Goal: Check status: Check status

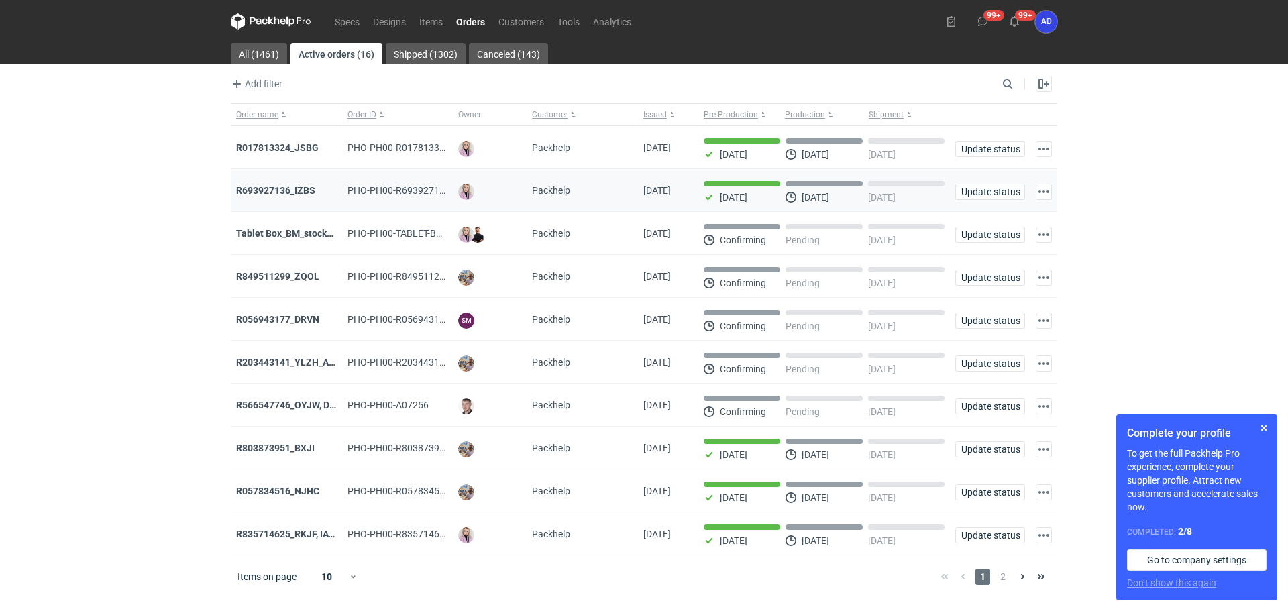
click at [293, 197] on div "R693927136_IZBS" at bounding box center [286, 190] width 101 height 13
click at [292, 192] on strong "R693927136_IZBS" at bounding box center [275, 190] width 79 height 11
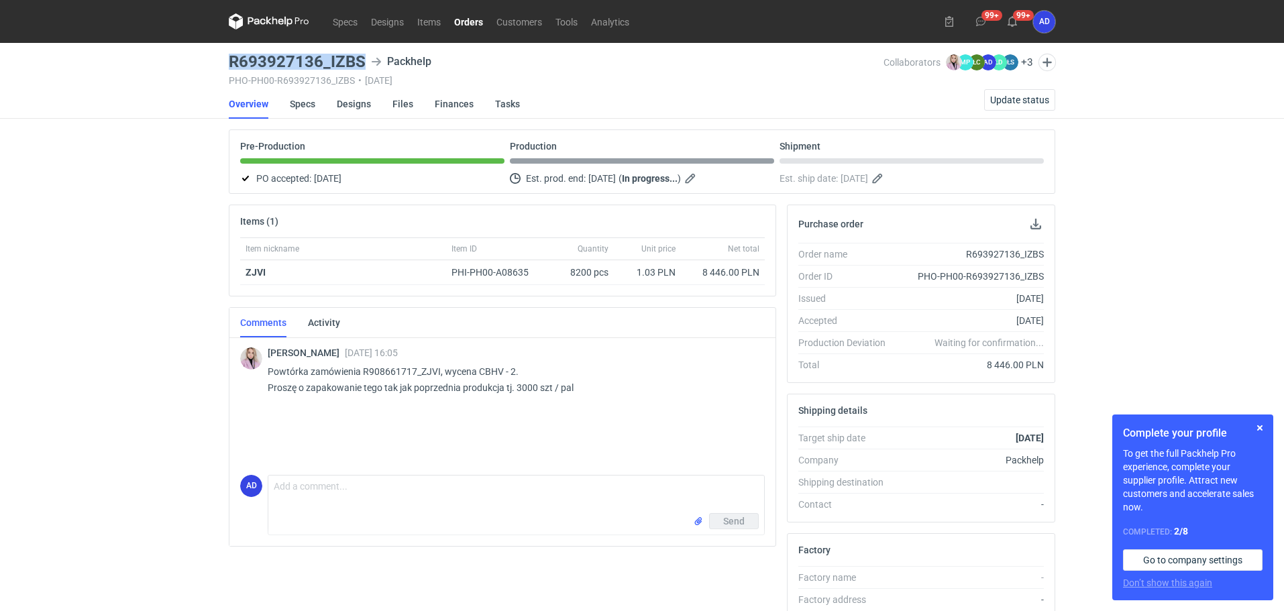
drag, startPoint x: 364, startPoint y: 63, endPoint x: 227, endPoint y: 61, distance: 136.2
click at [227, 61] on main "R693927136_IZBS Packhelp PHO-PH00-R693927136_IZBS • [DATE] Collaborators [PERSO…" at bounding box center [641, 452] width 837 height 819
copy h3 "R693927136_IZBS"
click at [468, 17] on link "Orders" at bounding box center [468, 21] width 42 height 16
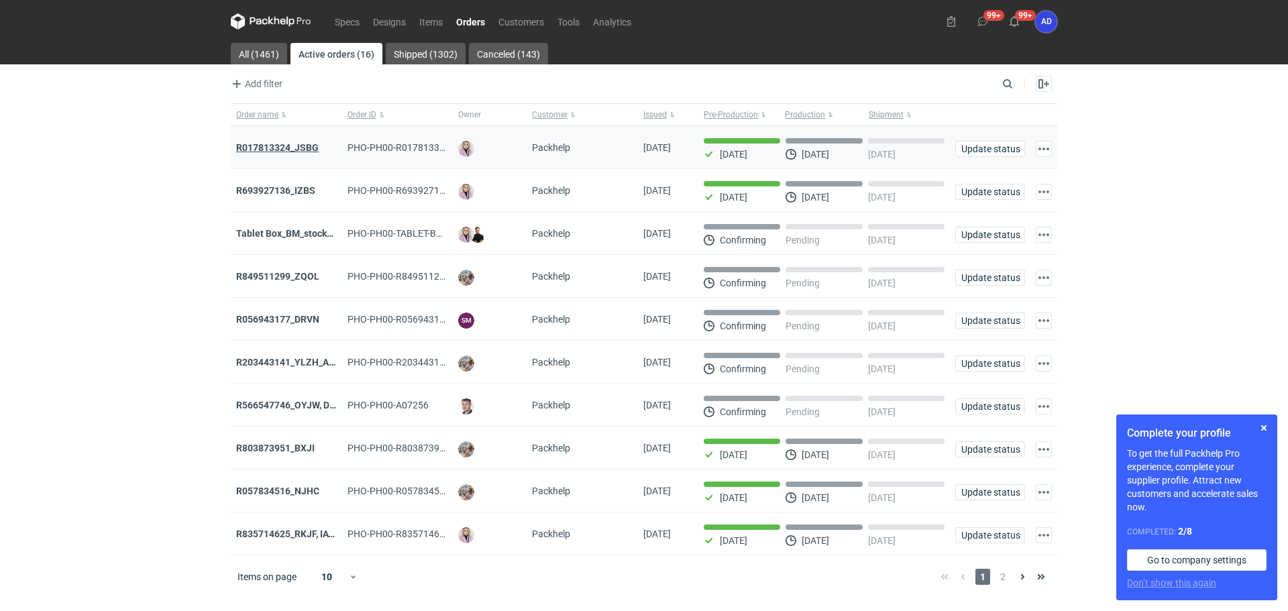
click at [293, 148] on strong "R017813324_JSBG" at bounding box center [277, 147] width 82 height 11
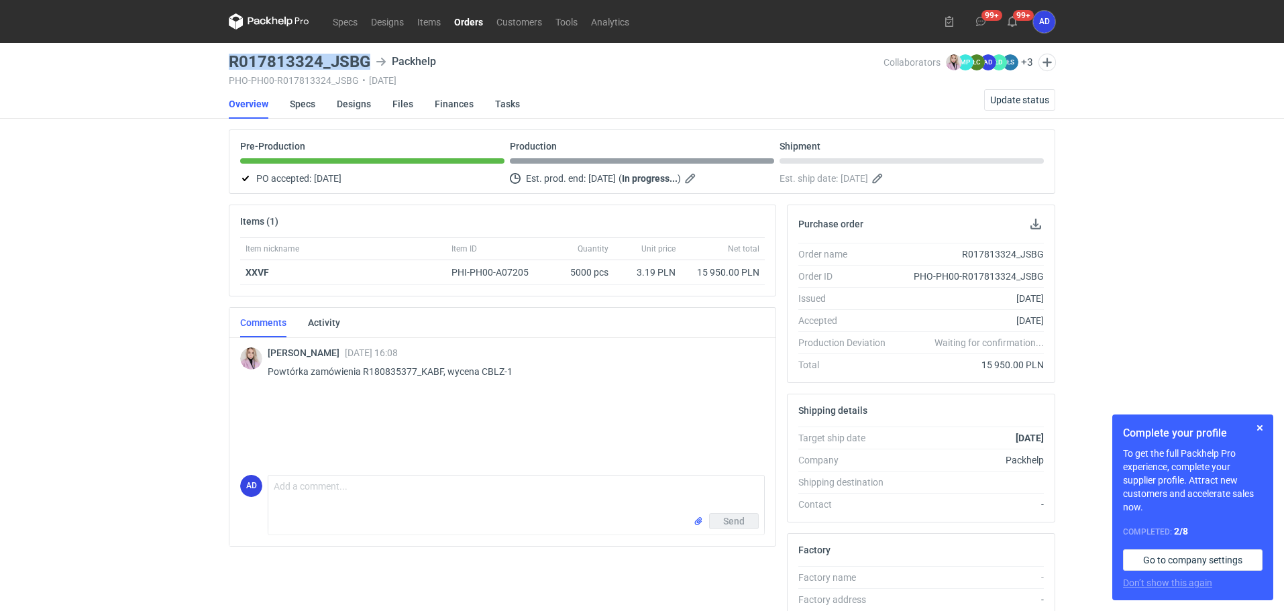
drag, startPoint x: 373, startPoint y: 62, endPoint x: 221, endPoint y: 66, distance: 152.3
click at [221, 66] on div "Specs Designs Items Orders Customers Tools Analytics 99+ 99+ AD [PERSON_NAME] […" at bounding box center [642, 305] width 1284 height 611
copy h3 "R017813324_JSBG"
